Goal: Task Accomplishment & Management: Complete application form

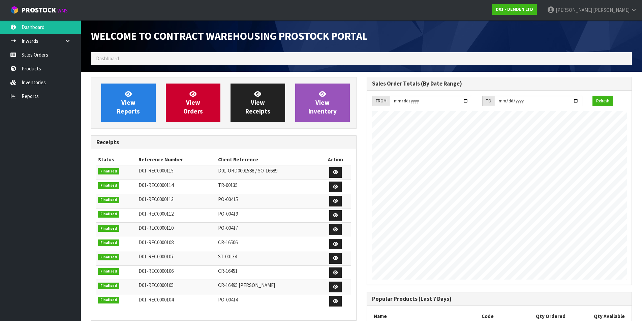
scroll to position [275, 275]
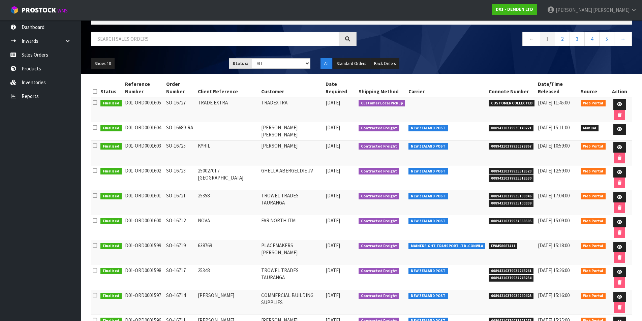
scroll to position [45, 0]
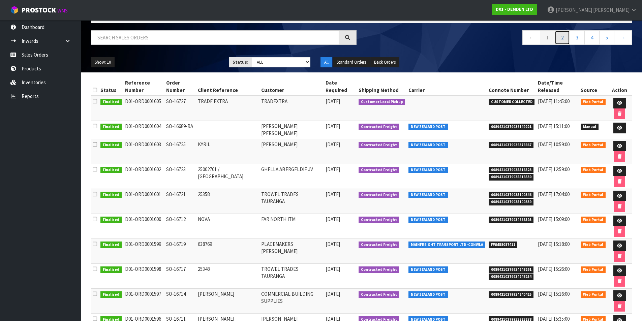
click at [562, 36] on link "2" at bounding box center [562, 37] width 15 height 14
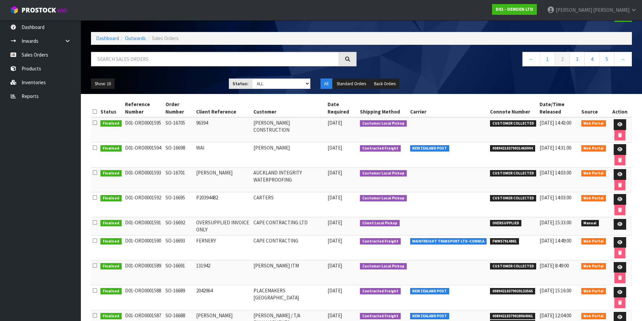
scroll to position [0, 0]
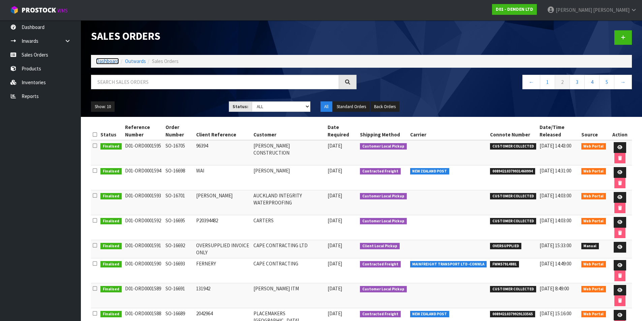
click at [107, 59] on link "Dashboard" at bounding box center [107, 61] width 23 height 6
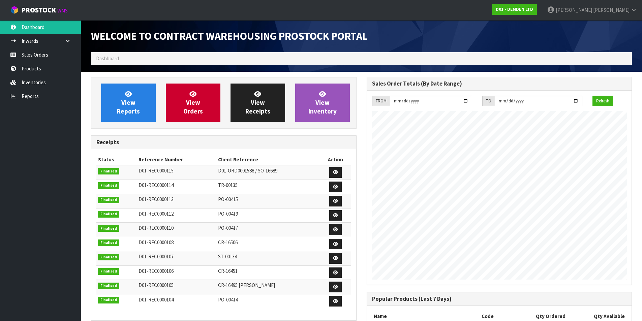
scroll to position [275, 275]
click at [200, 95] on link "View Orders" at bounding box center [193, 103] width 55 height 38
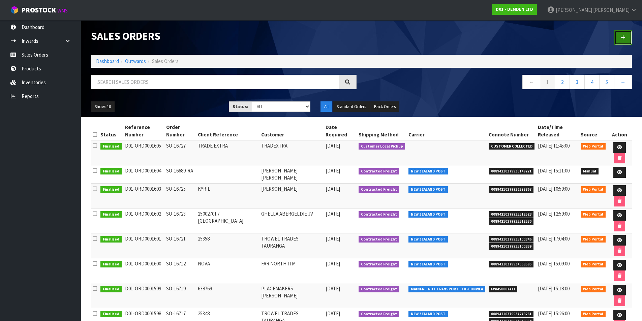
click at [625, 36] on icon at bounding box center [623, 37] width 5 height 5
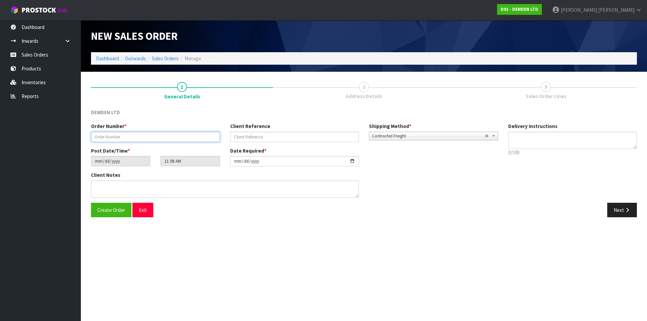
click at [138, 135] on input "text" at bounding box center [155, 137] width 129 height 10
type input "SO-16731"
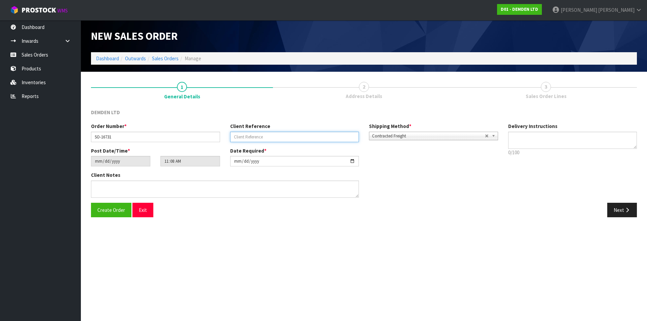
paste input "2463-97189"
type input "2463-97189"
click at [628, 211] on icon "button" at bounding box center [627, 210] width 6 height 5
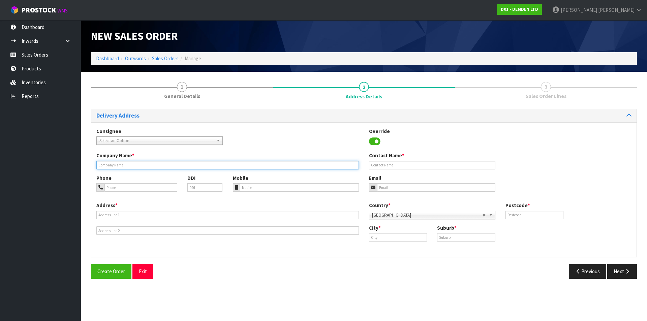
click at [125, 167] on input "text" at bounding box center [227, 165] width 263 height 8
type input "[PERSON_NAME] CONSTRUCTION"
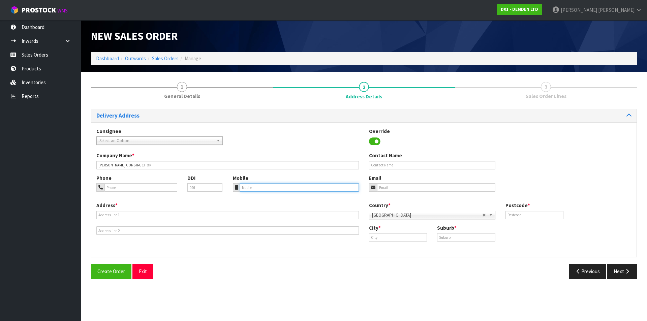
click at [253, 185] on input "tel" at bounding box center [299, 187] width 119 height 8
paste input "M: 027 700 4847"
click at [247, 187] on input "M: 027 700 4847" at bounding box center [299, 187] width 119 height 8
type input "027 700 4847"
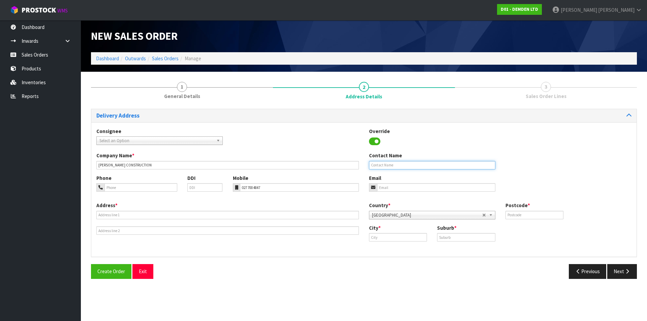
click at [385, 163] on input "text" at bounding box center [432, 165] width 126 height 8
type input "[PERSON_NAME]"
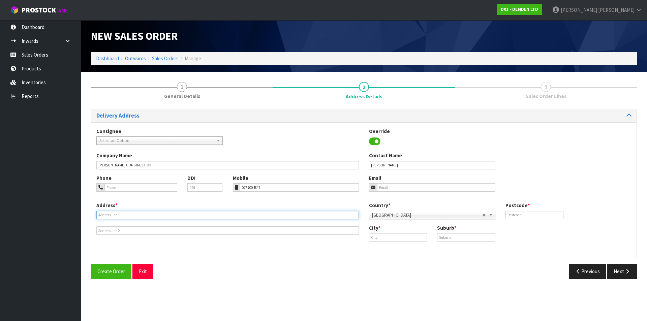
click at [102, 212] on input "text" at bounding box center [227, 215] width 263 height 8
type input "C/- [GEOGRAPHIC_DATA]"
type input "[STREET_ADDRESS]"
type input "0610"
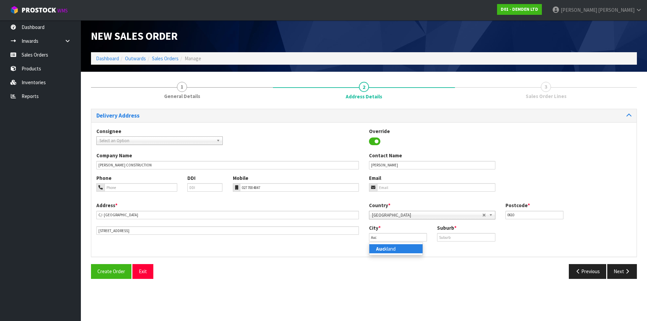
click at [388, 253] on link "Auc kland" at bounding box center [396, 248] width 53 height 9
type input "[GEOGRAPHIC_DATA]"
click at [462, 239] on input "text" at bounding box center [466, 237] width 58 height 8
type input "[PERSON_NAME]"
click at [627, 272] on icon "button" at bounding box center [627, 271] width 6 height 5
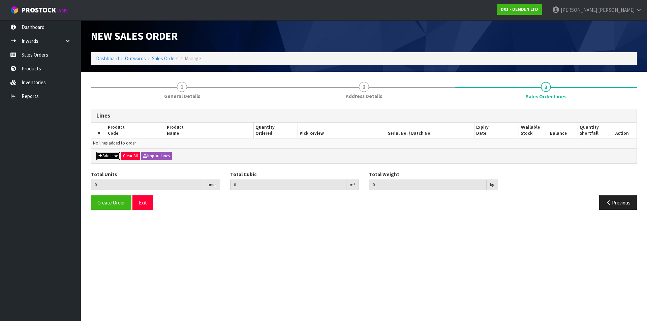
click at [105, 154] on button "Add Line" at bounding box center [108, 156] width 24 height 8
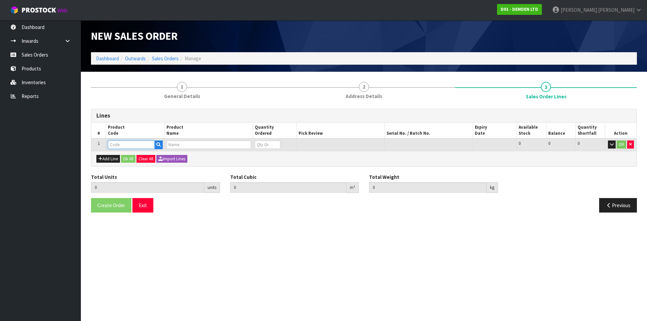
click at [111, 142] on input "text" at bounding box center [131, 145] width 47 height 8
type input "200020"
type input "0.000000"
type input "0.000"
type input "KUNISEAL 20 LM"
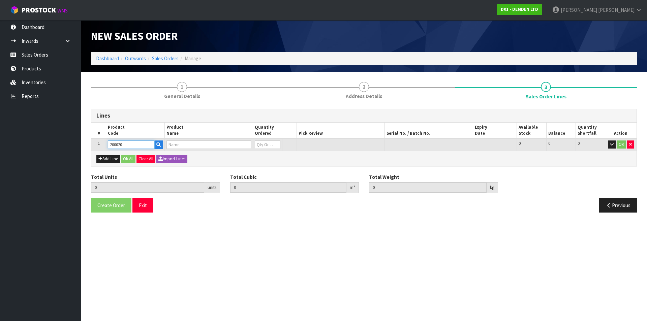
type input "0"
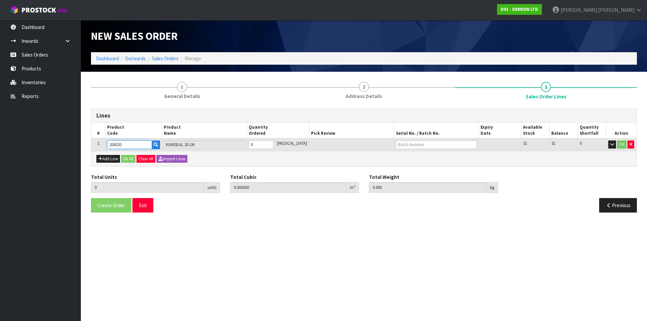
type input "200020"
click at [273, 142] on input "0" at bounding box center [261, 145] width 25 height 8
type input "1"
type input "0.011664"
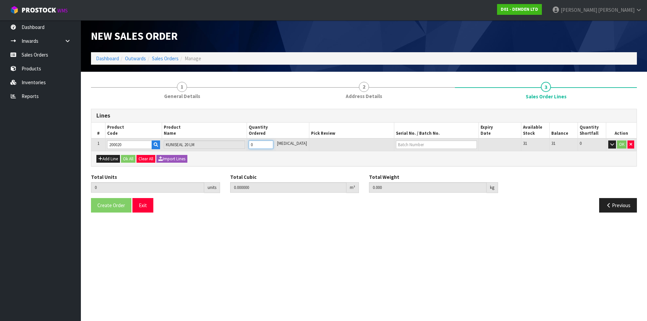
type input "8.62"
type input "1"
click at [273, 144] on input "1" at bounding box center [261, 145] width 25 height 8
type input "2"
type input "0.023328"
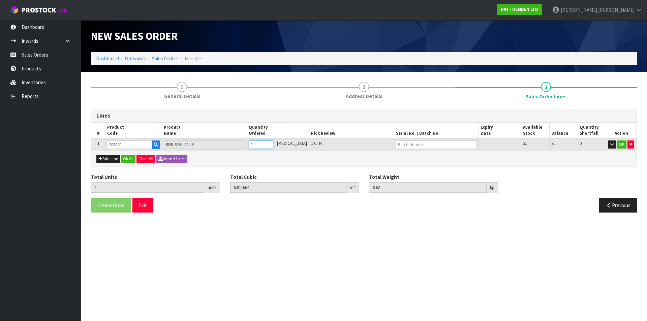
type input "17.24"
type input "2"
click at [273, 144] on input "2" at bounding box center [261, 145] width 25 height 8
type input "3"
type input "0.034992"
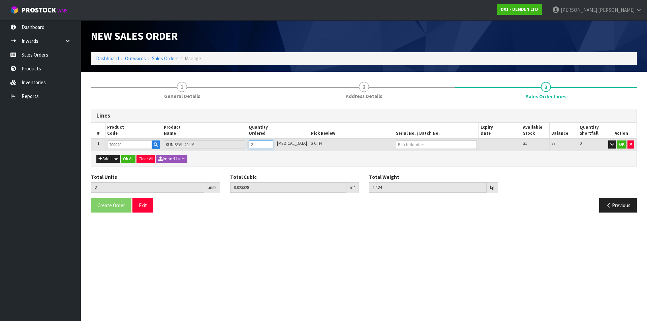
type input "25.86"
type input "3"
click at [273, 144] on input "3" at bounding box center [261, 145] width 25 height 8
type input "4"
type input "0.046656"
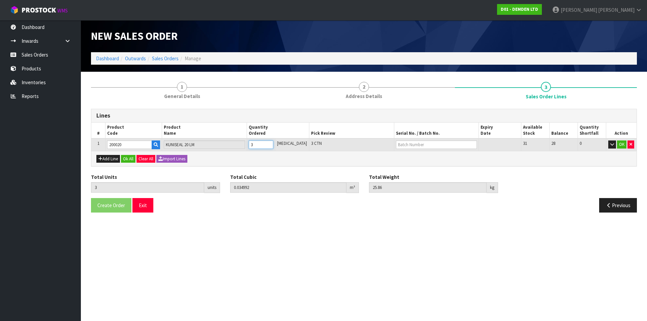
type input "34.48"
type input "4"
click at [273, 144] on input "4" at bounding box center [261, 145] width 25 height 8
type input "5"
type input "0.05832"
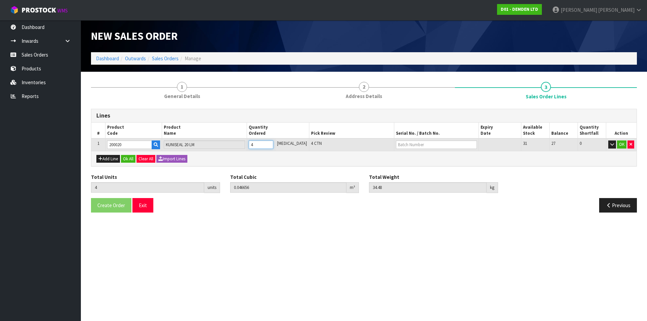
type input "43.1"
type input "5"
click at [273, 144] on input "5" at bounding box center [261, 145] width 25 height 8
click at [400, 147] on input "text" at bounding box center [436, 145] width 81 height 8
click at [399, 157] on link "H-401" at bounding box center [413, 156] width 53 height 9
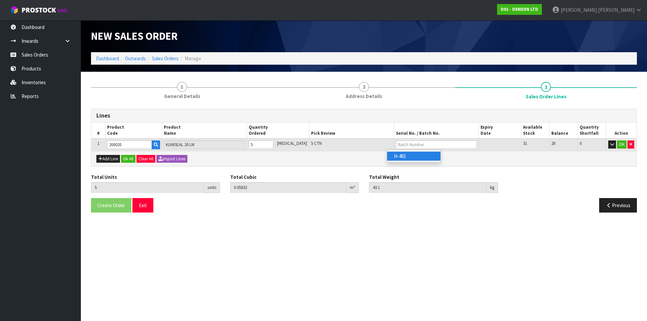
type input "H-401"
click at [130, 159] on button "Ok All" at bounding box center [128, 159] width 14 height 8
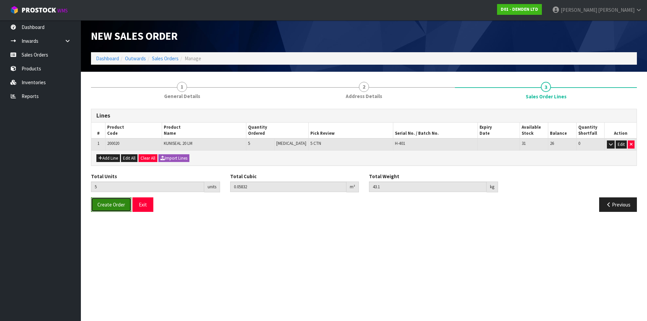
click at [114, 206] on span "Create Order" at bounding box center [111, 205] width 28 height 6
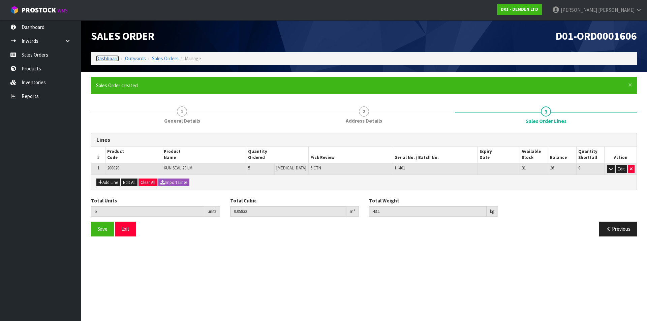
click at [104, 59] on link "Dashboard" at bounding box center [107, 58] width 23 height 6
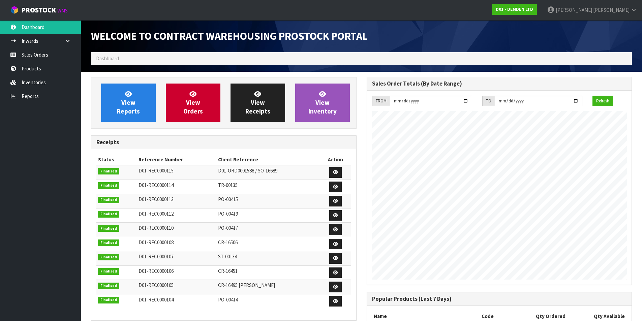
scroll to position [287, 275]
